Goal: Task Accomplishment & Management: Use online tool/utility

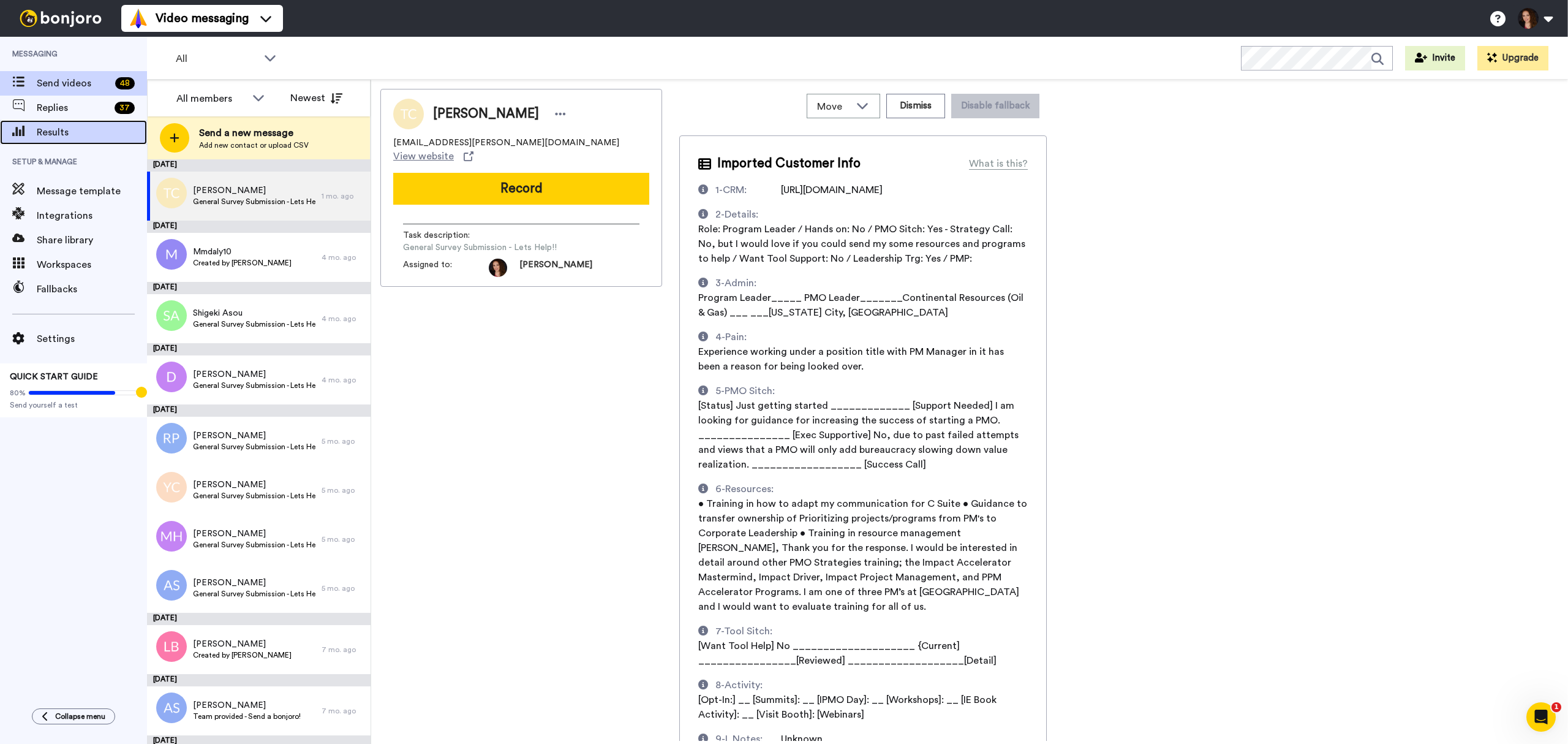
click at [43, 131] on span "Results" at bounding box center [91, 132] width 110 height 14
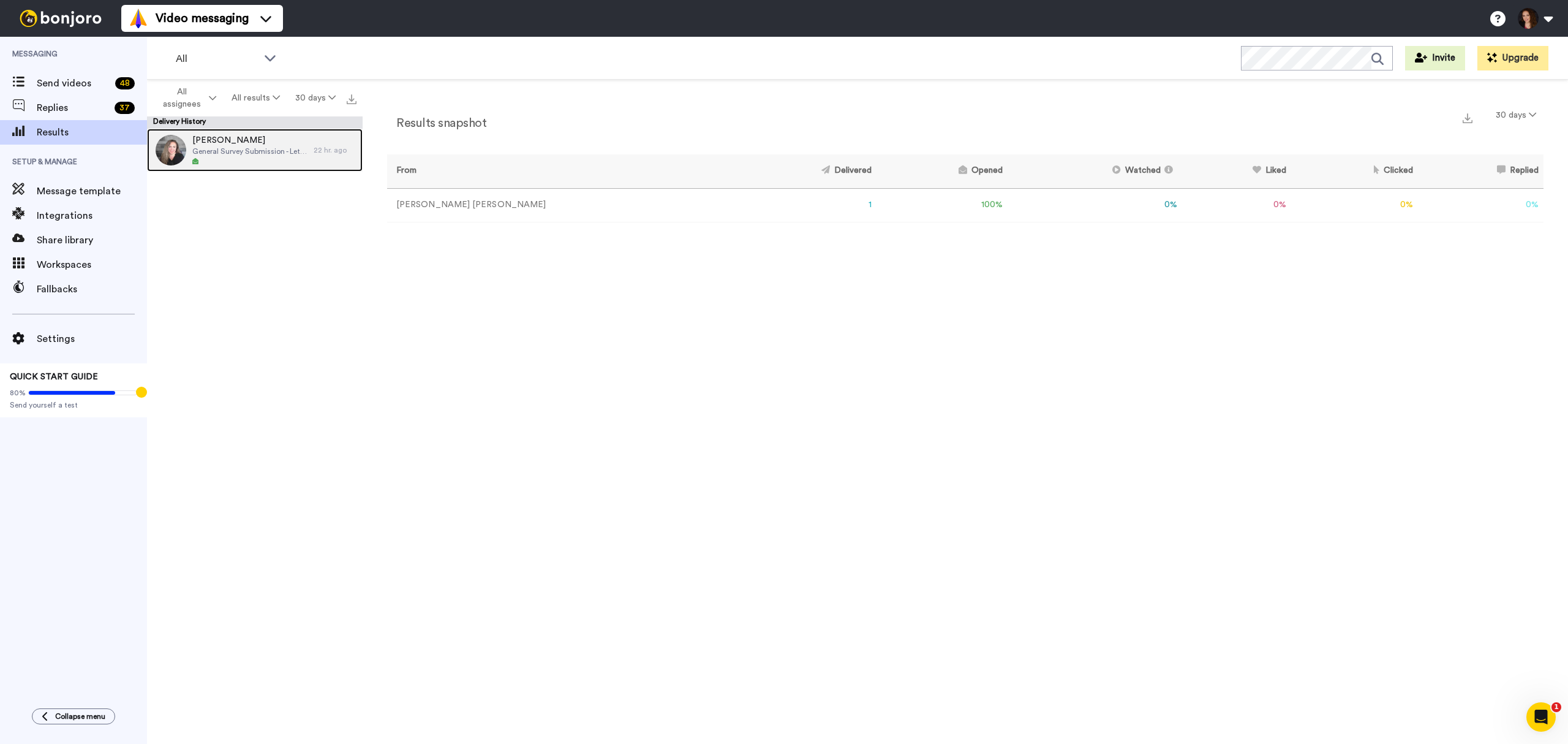
click at [255, 148] on span "General Survey Submission - Lets Help!!" at bounding box center [250, 151] width 115 height 10
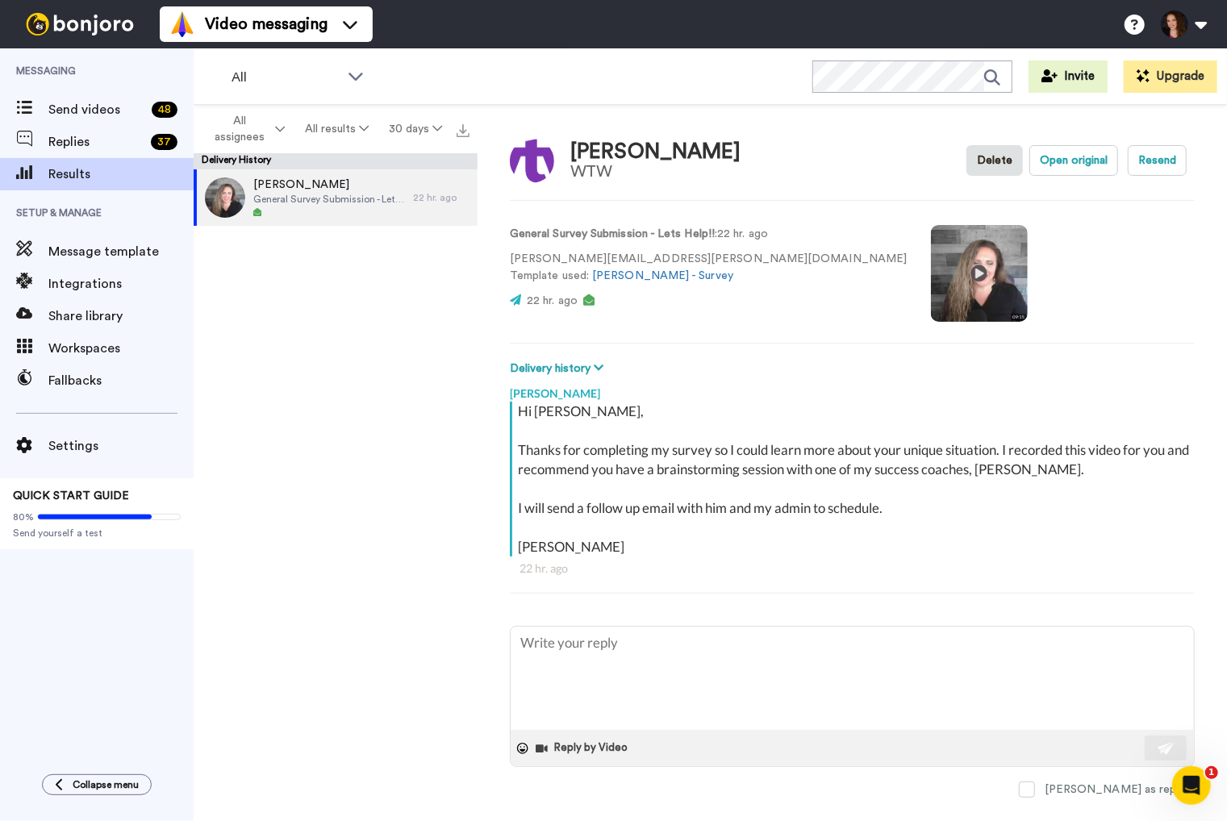
type textarea "x"
click at [52, 108] on span "Send videos" at bounding box center [96, 109] width 97 height 19
